Goal: Task Accomplishment & Management: Complete application form

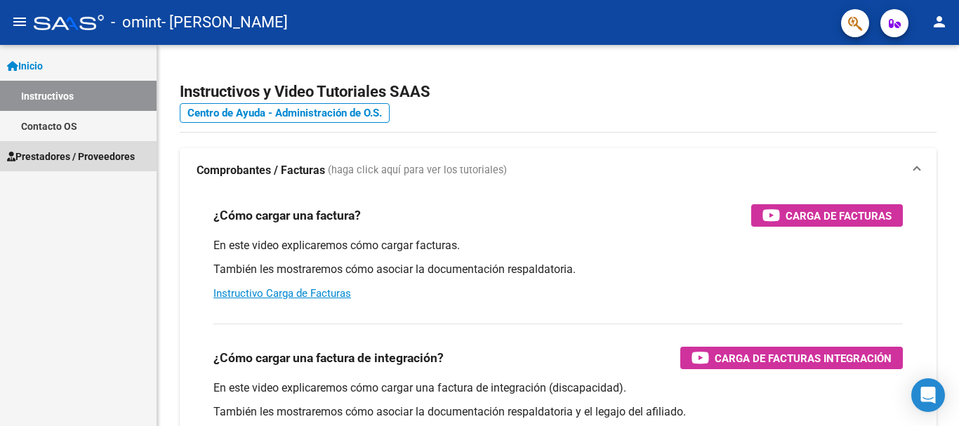
click at [119, 164] on span "Prestadores / Proveedores" at bounding box center [71, 156] width 128 height 15
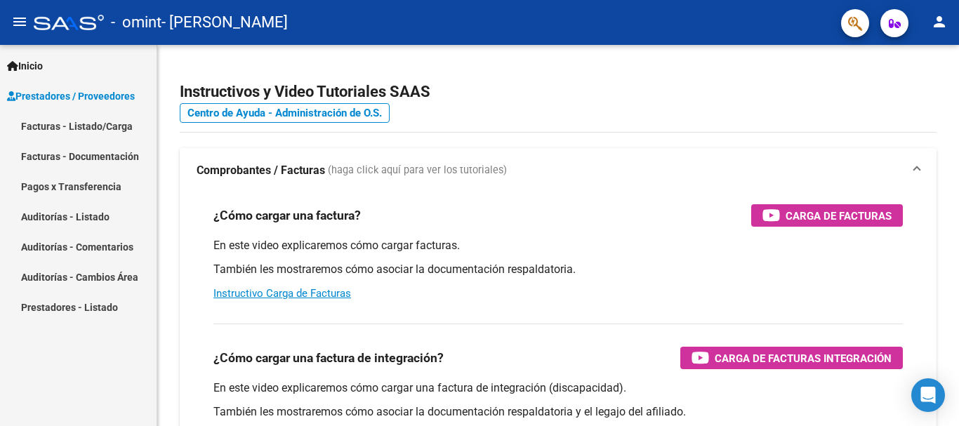
click at [113, 119] on link "Facturas - Listado/Carga" at bounding box center [78, 126] width 157 height 30
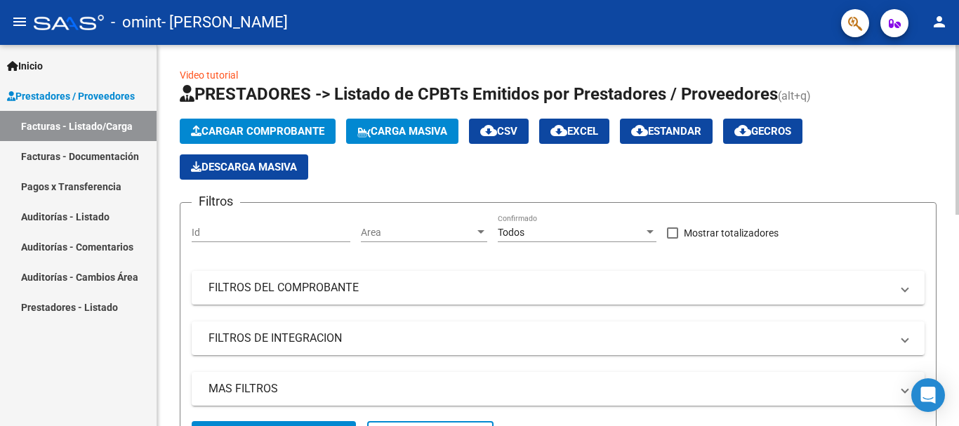
click at [251, 132] on span "Cargar Comprobante" at bounding box center [257, 131] width 133 height 13
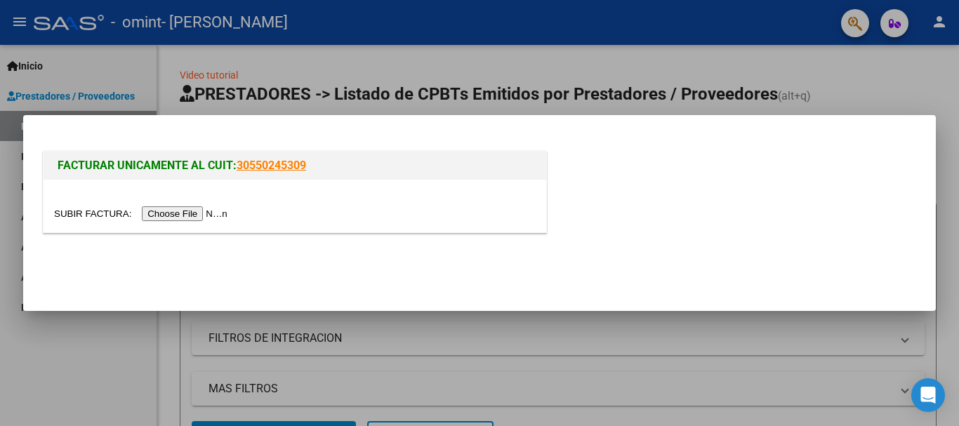
click at [205, 211] on input "file" at bounding box center [143, 213] width 178 height 15
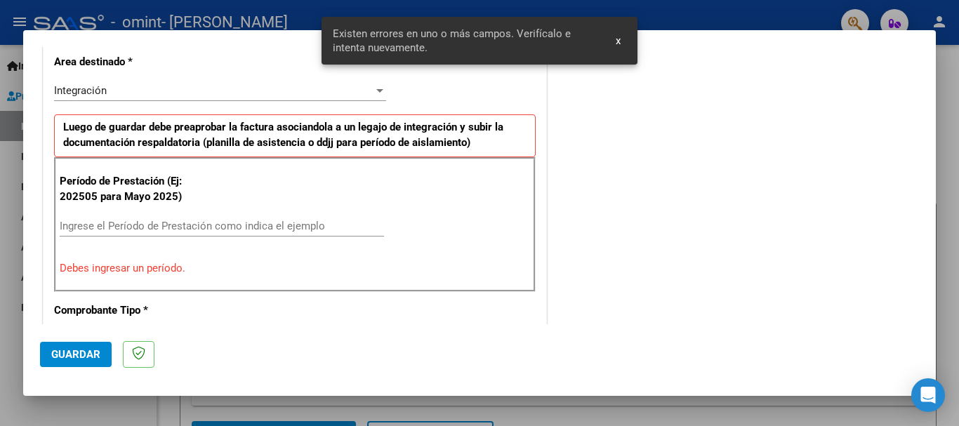
scroll to position [350, 0]
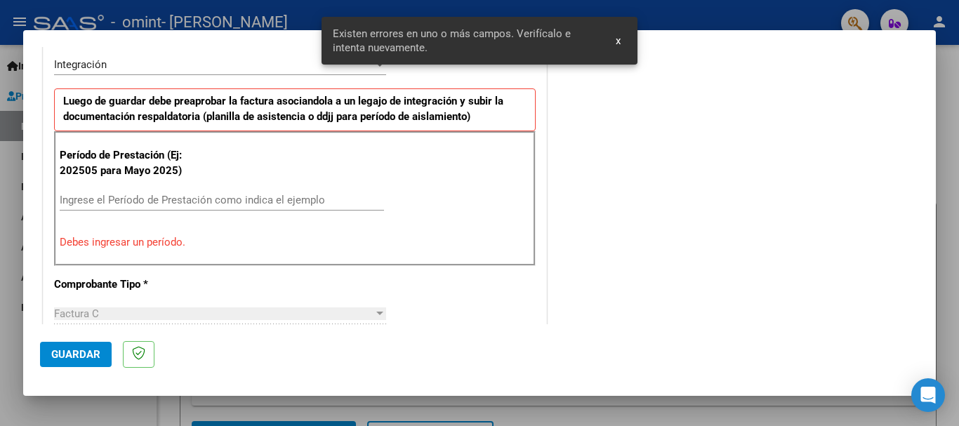
click at [114, 201] on input "Ingrese el Período de Prestación como indica el ejemplo" at bounding box center [222, 200] width 324 height 13
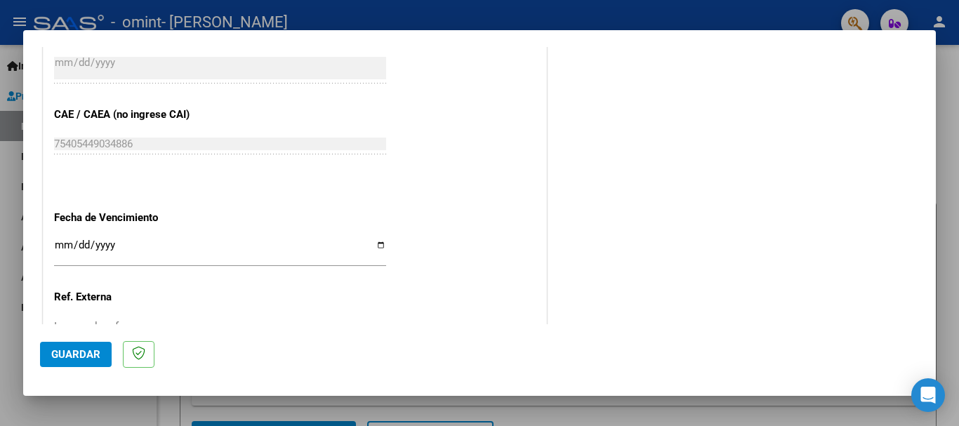
scroll to position [912, 0]
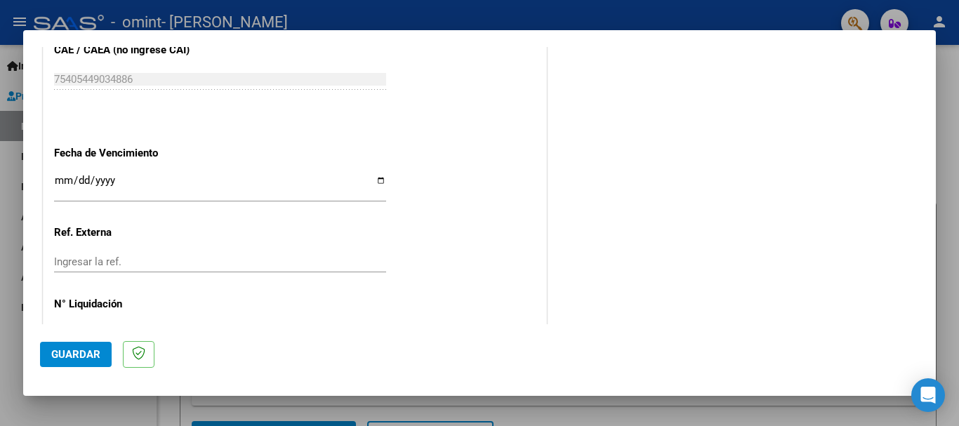
type input "202509"
click at [115, 190] on input "Ingresar la fecha" at bounding box center [220, 186] width 332 height 22
click at [376, 180] on input "Ingresar la fecha" at bounding box center [220, 186] width 332 height 22
type input "[DATE]"
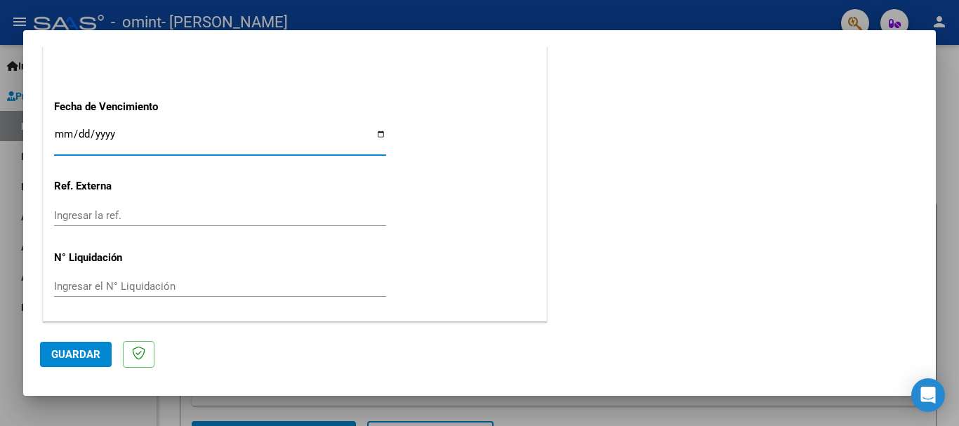
click at [95, 350] on span "Guardar" at bounding box center [75, 354] width 49 height 13
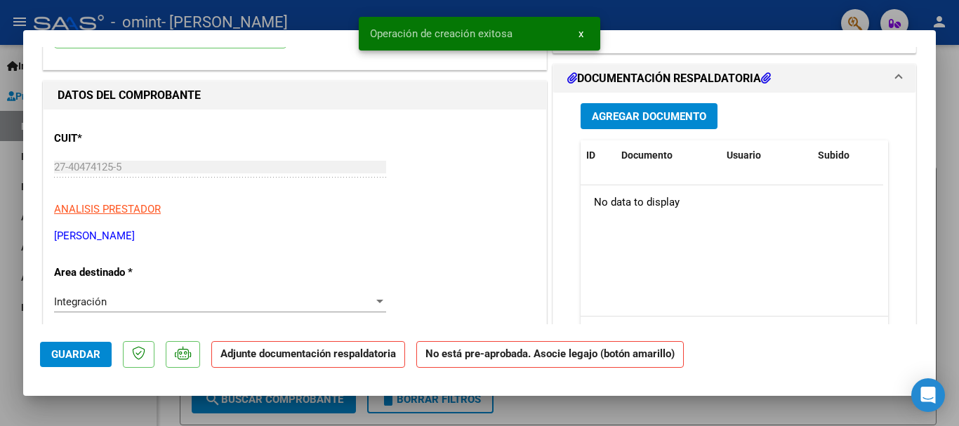
scroll to position [0, 0]
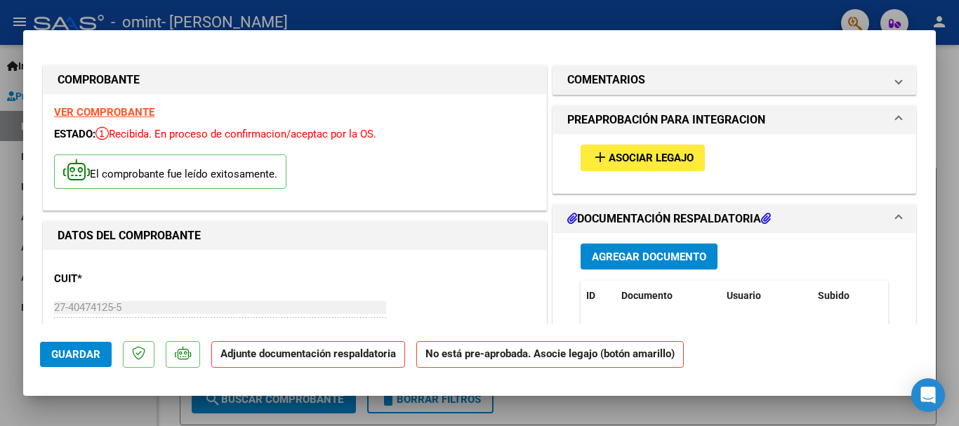
click at [665, 162] on span "Asociar Legajo" at bounding box center [651, 158] width 85 height 13
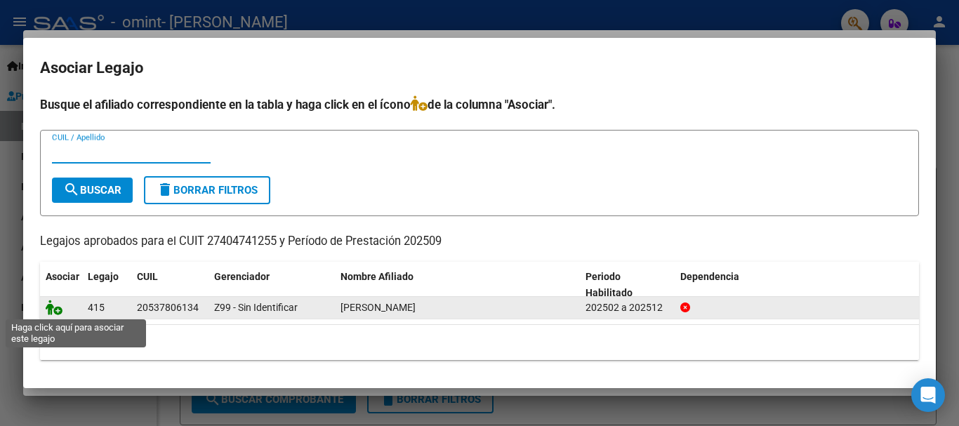
click at [50, 313] on icon at bounding box center [54, 307] width 17 height 15
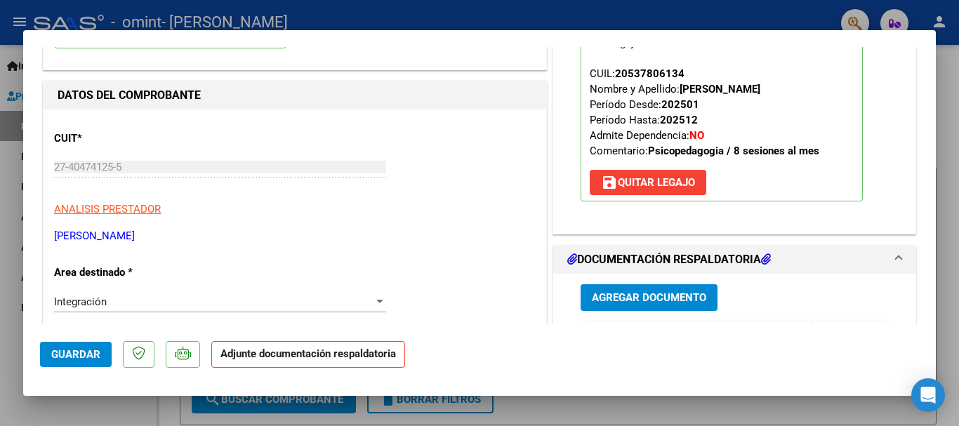
scroll to position [211, 0]
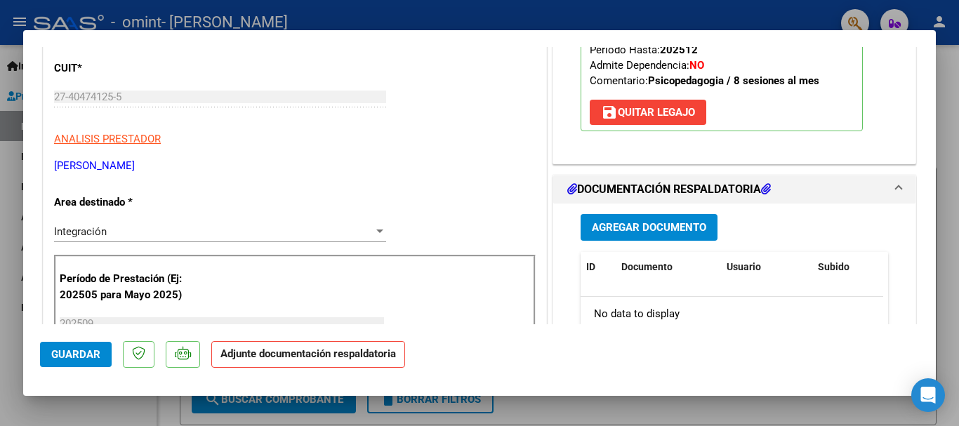
click at [626, 228] on span "Agregar Documento" at bounding box center [649, 228] width 114 height 13
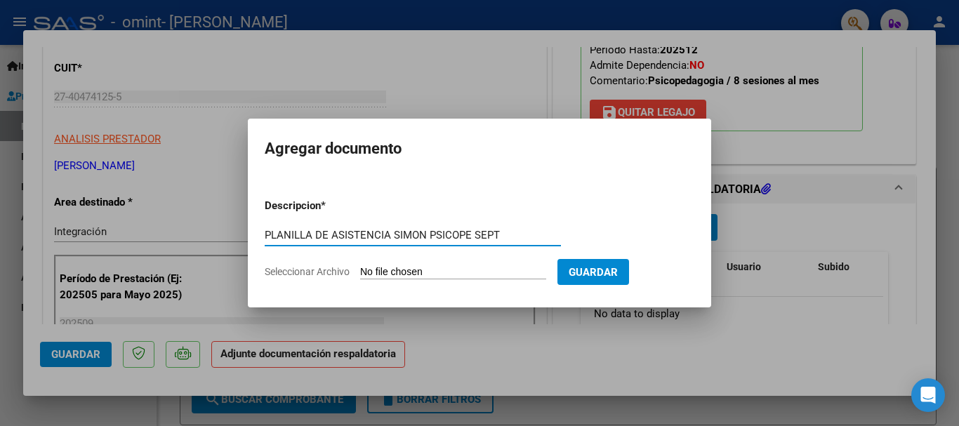
type input "PLANILLA DE ASISTENCIA SIMON PSICOPE SEPT"
click at [418, 267] on input "Seleccionar Archivo" at bounding box center [453, 272] width 186 height 13
type input "C:\fakepath\planilla de asistencia SIMON PSICOPE SEPT.pdf"
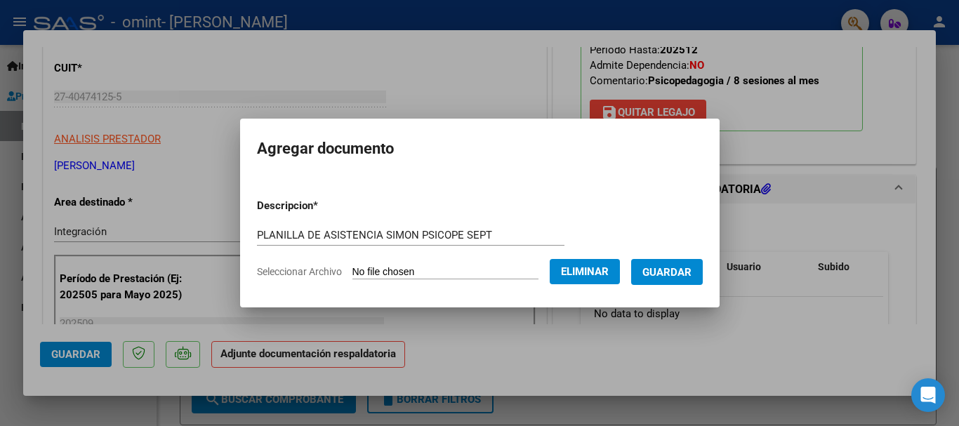
click at [685, 275] on span "Guardar" at bounding box center [667, 272] width 49 height 13
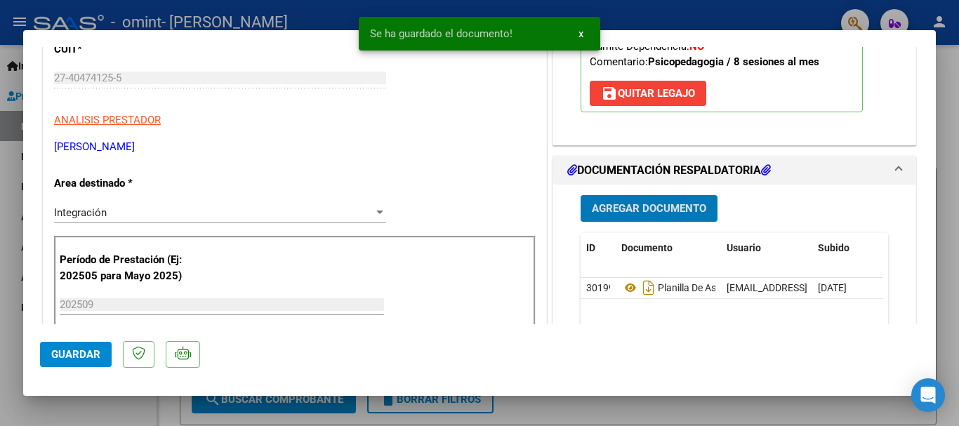
scroll to position [281, 0]
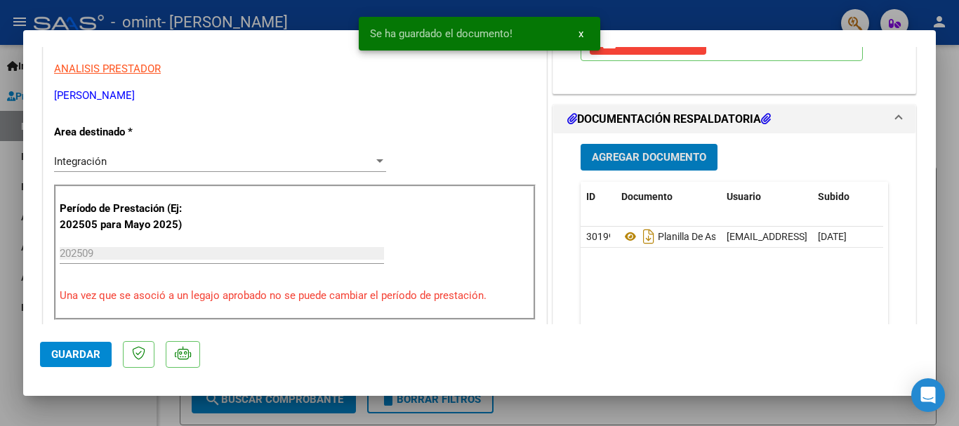
click at [72, 359] on span "Guardar" at bounding box center [75, 354] width 49 height 13
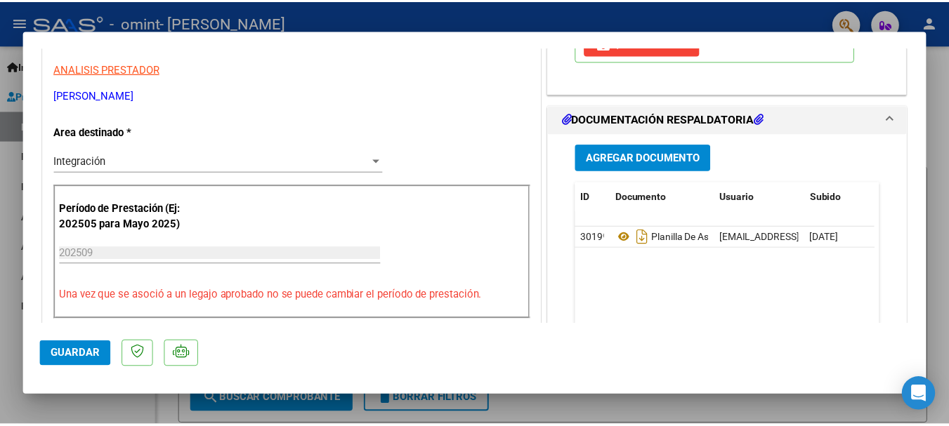
scroll to position [0, 0]
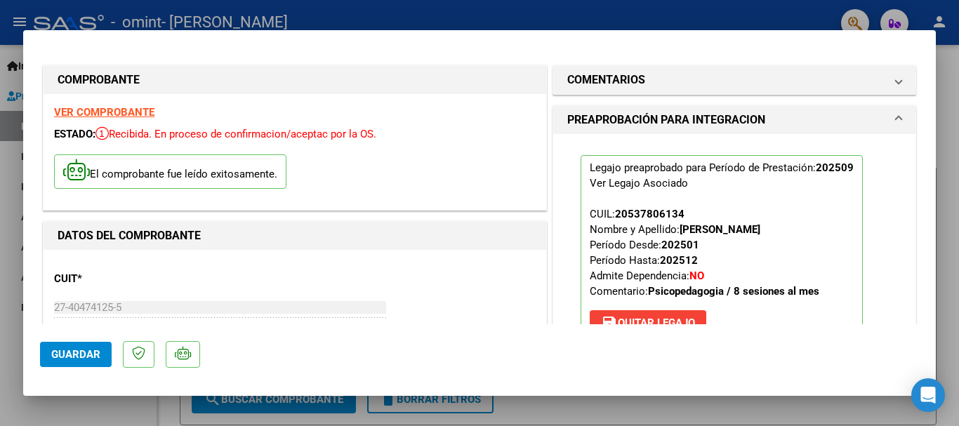
click at [949, 87] on div at bounding box center [479, 213] width 959 height 426
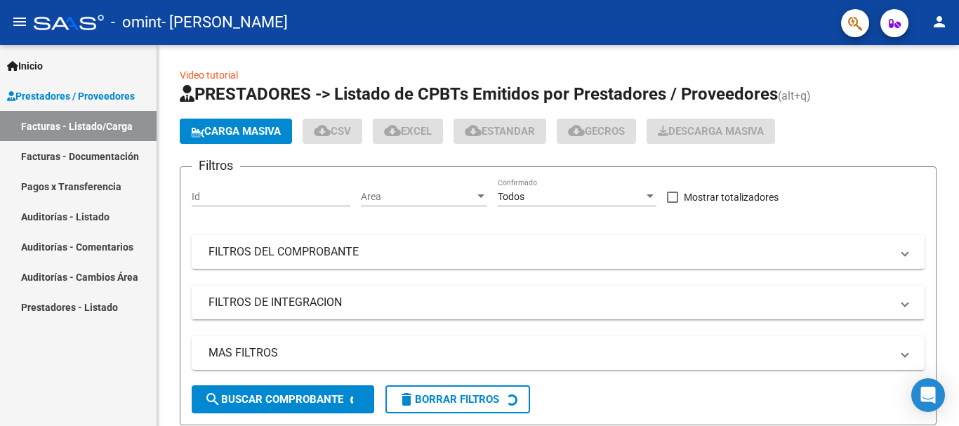
click at [935, 24] on mat-icon "person" at bounding box center [939, 21] width 17 height 17
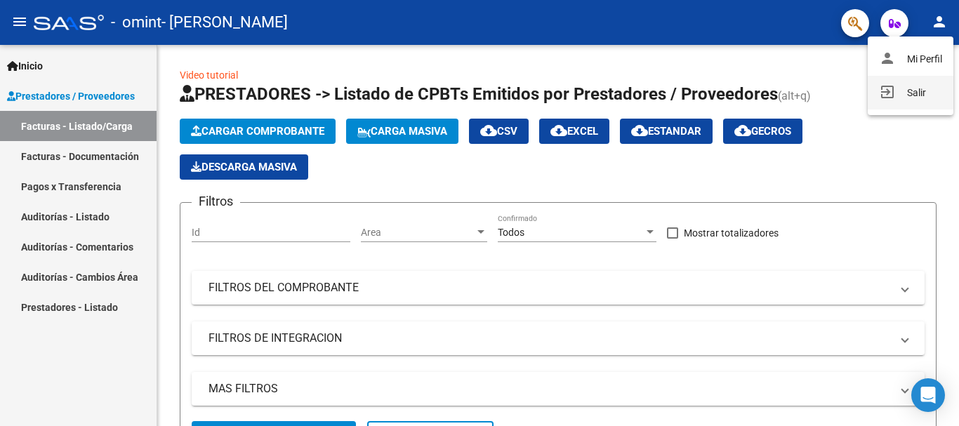
click at [893, 94] on mat-icon "exit_to_app" at bounding box center [887, 92] width 17 height 17
